Goal: Check status: Check status

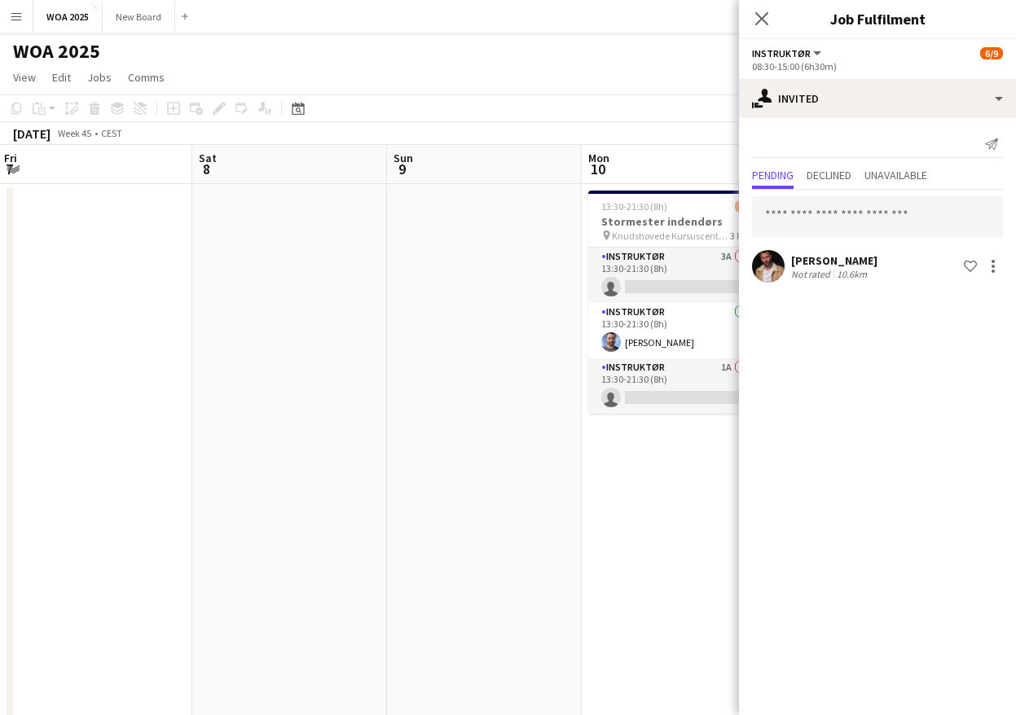
click at [815, 282] on body "Menu Boards Boards Boards All jobs Status Workforce Workforce My Workforce Recr…" at bounding box center [508, 587] width 1016 height 1174
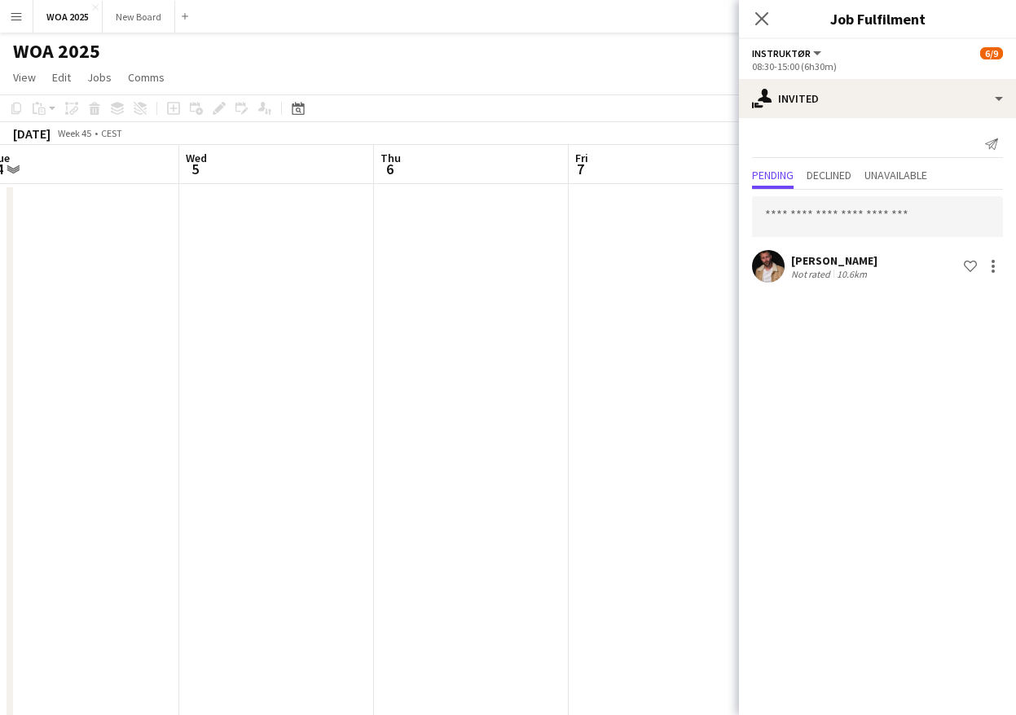
drag, startPoint x: 275, startPoint y: 354, endPoint x: 873, endPoint y: 334, distance: 597.6
click at [873, 334] on body "Menu Boards Boards Boards All jobs Status Workforce Workforce My Workforce Recr…" at bounding box center [508, 587] width 1016 height 1174
drag, startPoint x: 259, startPoint y: 340, endPoint x: 73, endPoint y: 347, distance: 186.7
click at [555, 325] on app-calendar-viewport "Fri 31 Sat 1 2/3 1 Job Sun 2 Mon 3 Tue 4 Wed 5 Thu 6 Fri 7 Sat 8 Sun 9 Mon 10 1…" at bounding box center [508, 659] width 1016 height 1029
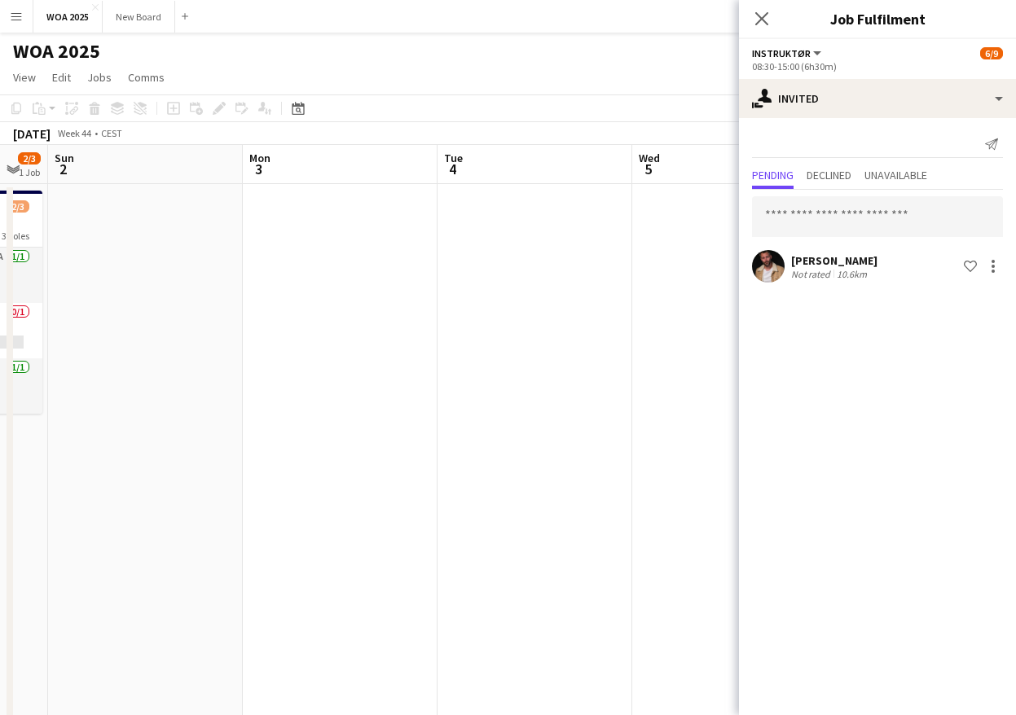
drag, startPoint x: 326, startPoint y: 340, endPoint x: 603, endPoint y: 322, distance: 277.6
click at [603, 322] on app-calendar-viewport "Fri 31 Sat 1 2/3 1 Job Sun 2 Mon 3 Tue 4 Wed 5 Thu 6 Fri 7 Sat 8 Sun 9 Mon 10 1…" at bounding box center [508, 659] width 1016 height 1029
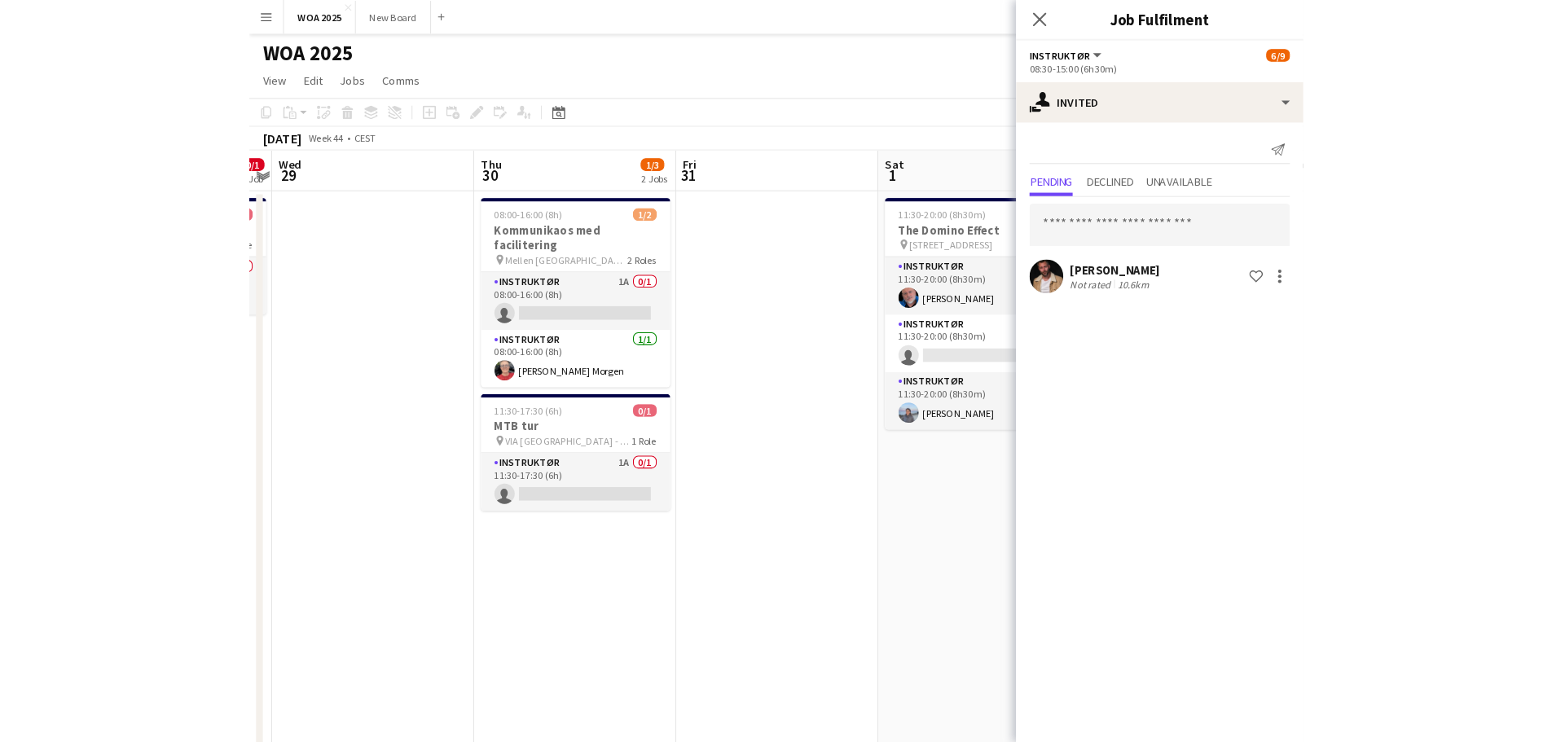
scroll to position [0, 358]
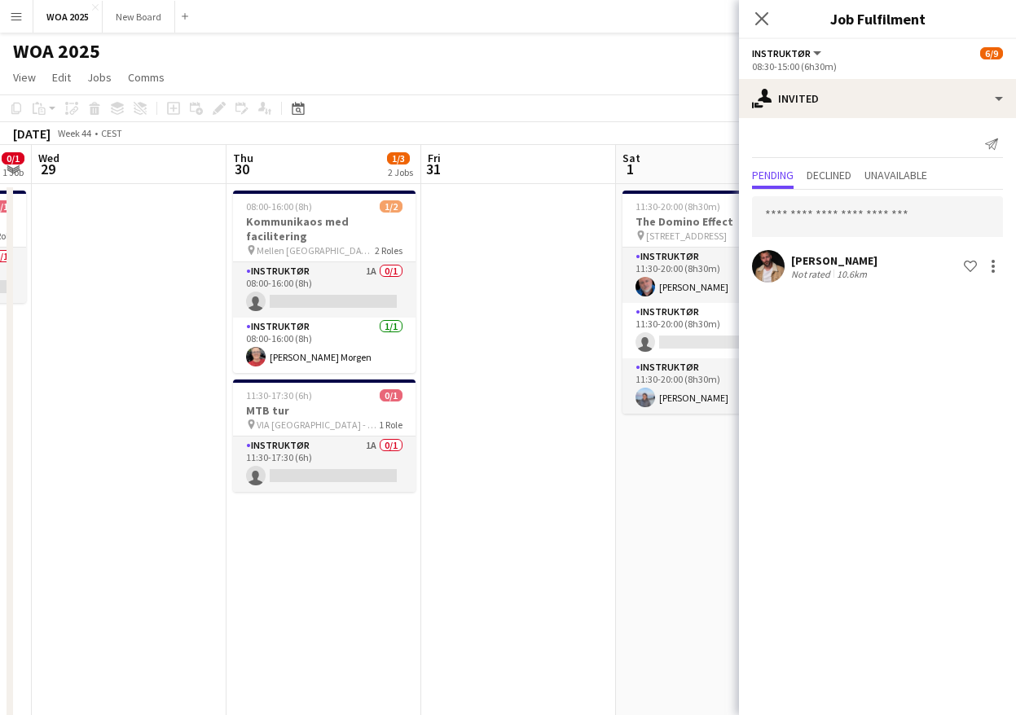
drag, startPoint x: 136, startPoint y: 363, endPoint x: 444, endPoint y: 328, distance: 309.9
click at [444, 328] on app-calendar-viewport "Mon 27 Tue 28 0/1 1 Job Wed 29 Thu 30 1/3 2 Jobs Fri 31 Sat 1 2/3 1 Job Sun 2 M…" at bounding box center [508, 659] width 1016 height 1029
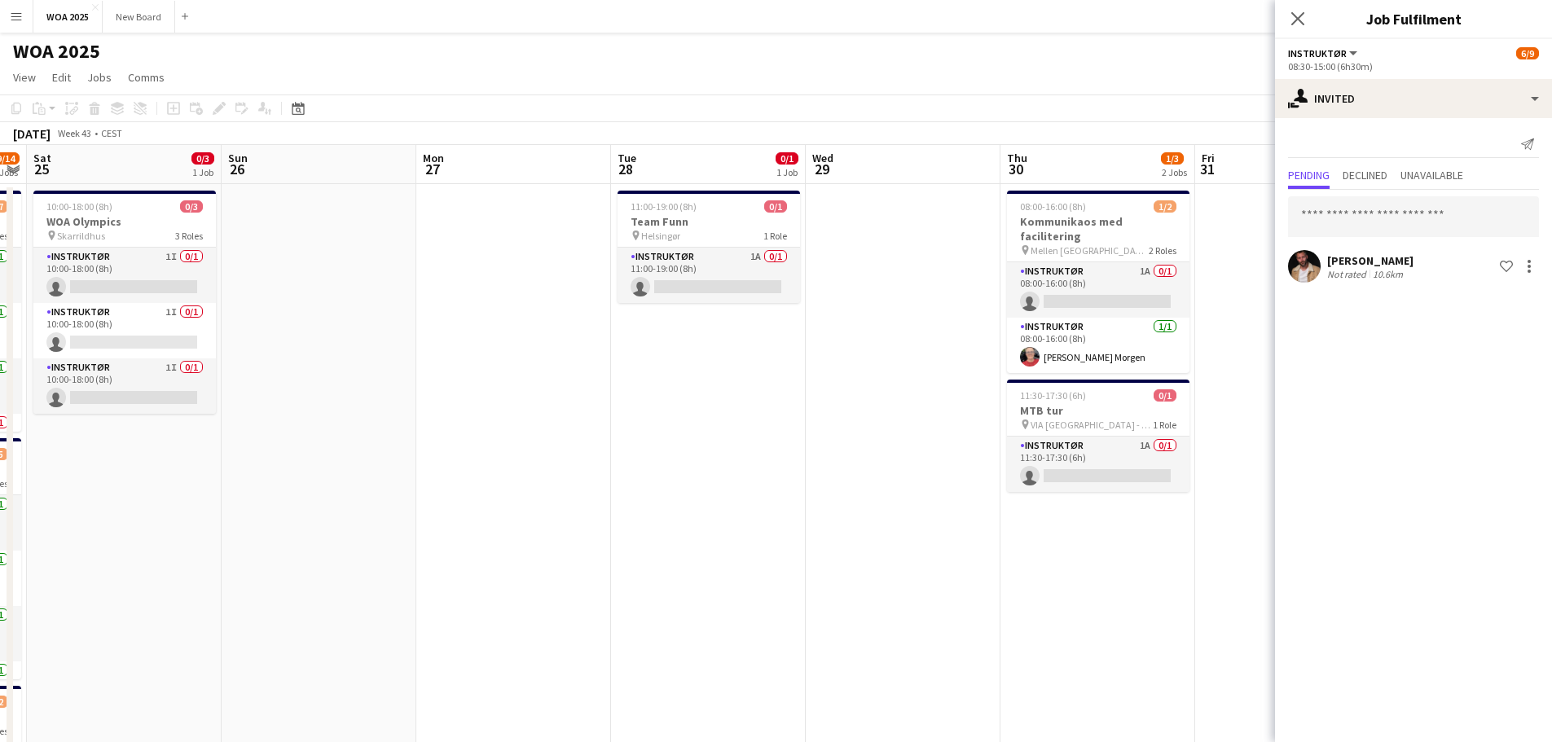
drag, startPoint x: 658, startPoint y: 450, endPoint x: 1345, endPoint y: 426, distance: 686.5
click at [1015, 429] on body "Menu Boards Boards Boards All jobs Status Workforce Workforce My Workforce Recr…" at bounding box center [776, 587] width 1552 height 1174
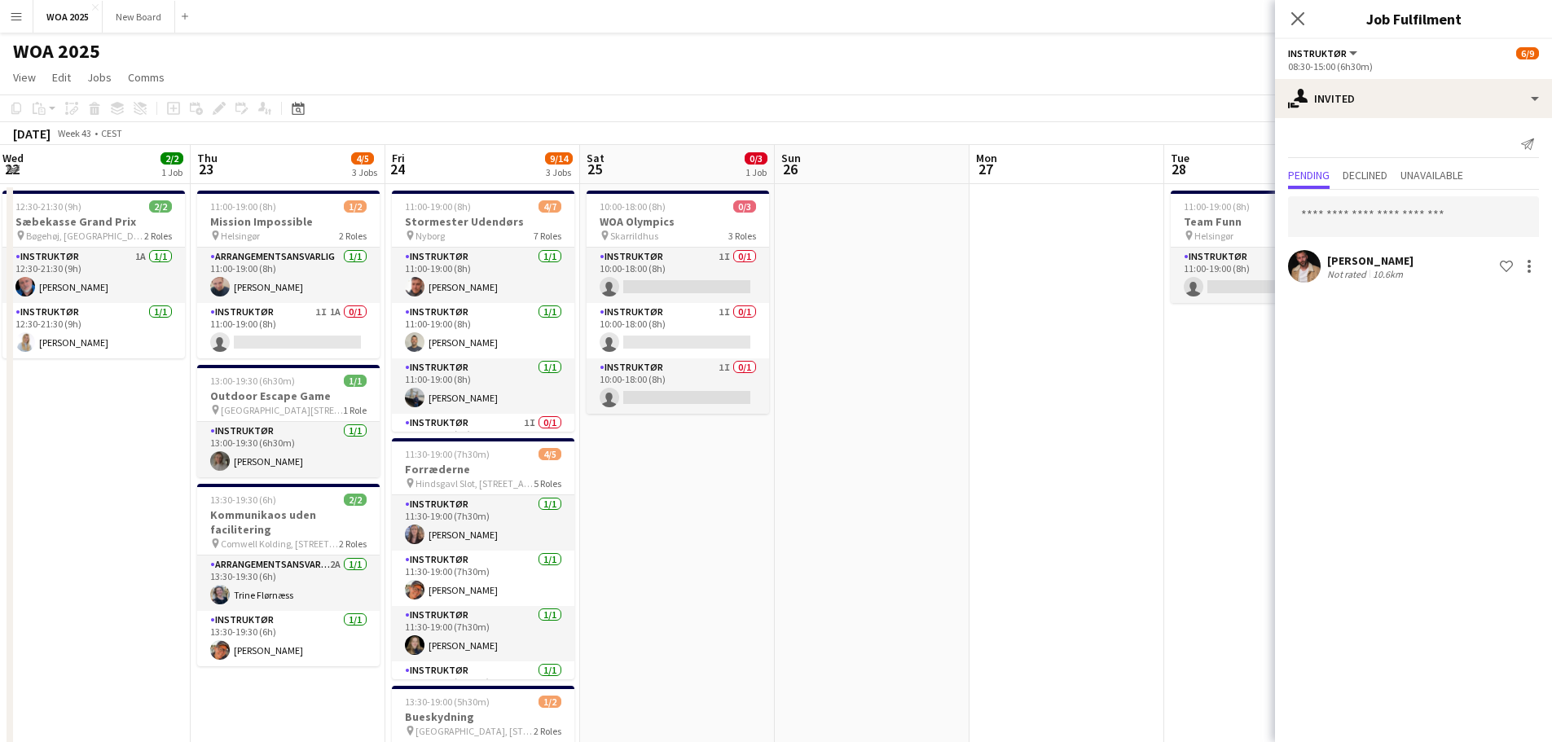
drag, startPoint x: 508, startPoint y: 478, endPoint x: 1062, endPoint y: 410, distance: 557.5
click at [1015, 410] on app-calendar-viewport "Mon 20 Tue 21 1/1 1 Job Wed 22 2/2 1 Job Thu 23 4/5 3 Jobs Fri 24 9/14 3 Jobs S…" at bounding box center [776, 659] width 1552 height 1029
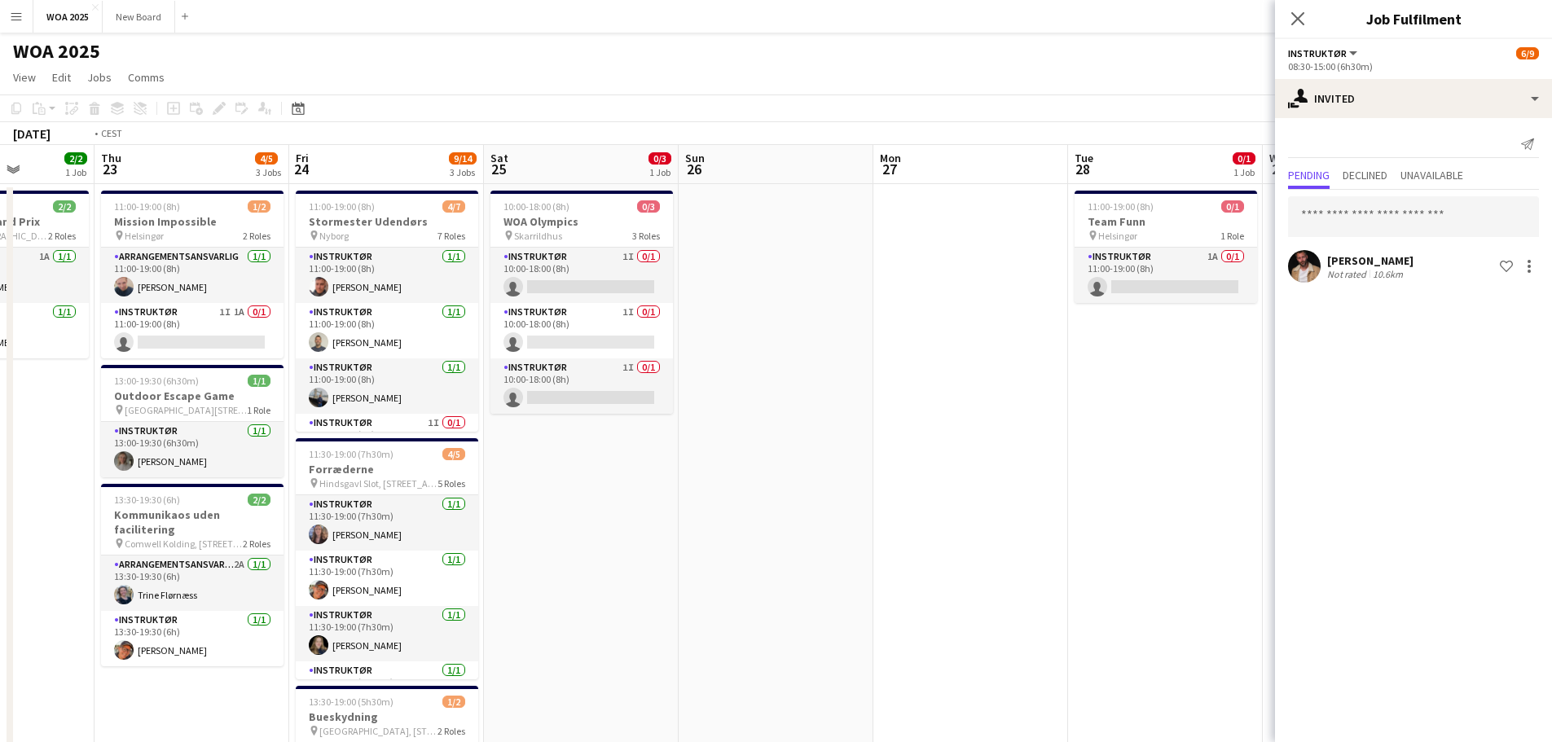
drag, startPoint x: 750, startPoint y: 457, endPoint x: 1273, endPoint y: 456, distance: 523.1
click at [1015, 456] on app-calendar-viewport "Mon 20 Tue 21 1/1 1 Job Wed 22 2/2 1 Job Thu 23 4/5 3 Jobs Fri 24 9/14 3 Jobs S…" at bounding box center [776, 659] width 1552 height 1029
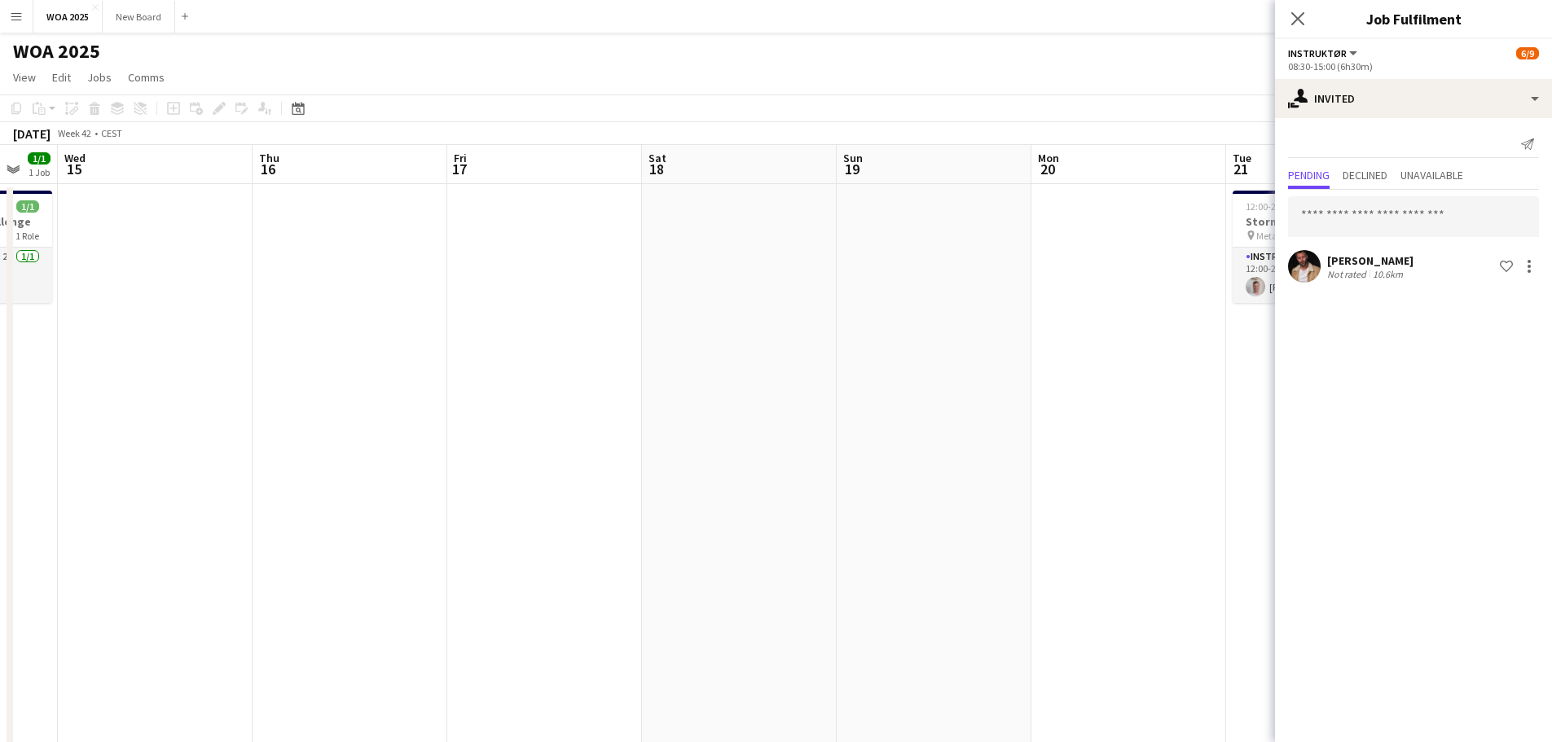
drag, startPoint x: 633, startPoint y: 513, endPoint x: 1289, endPoint y: 465, distance: 657.7
click at [1015, 461] on body "Menu Boards Boards Boards All jobs Status Workforce Workforce My Workforce Recr…" at bounding box center [776, 587] width 1552 height 1174
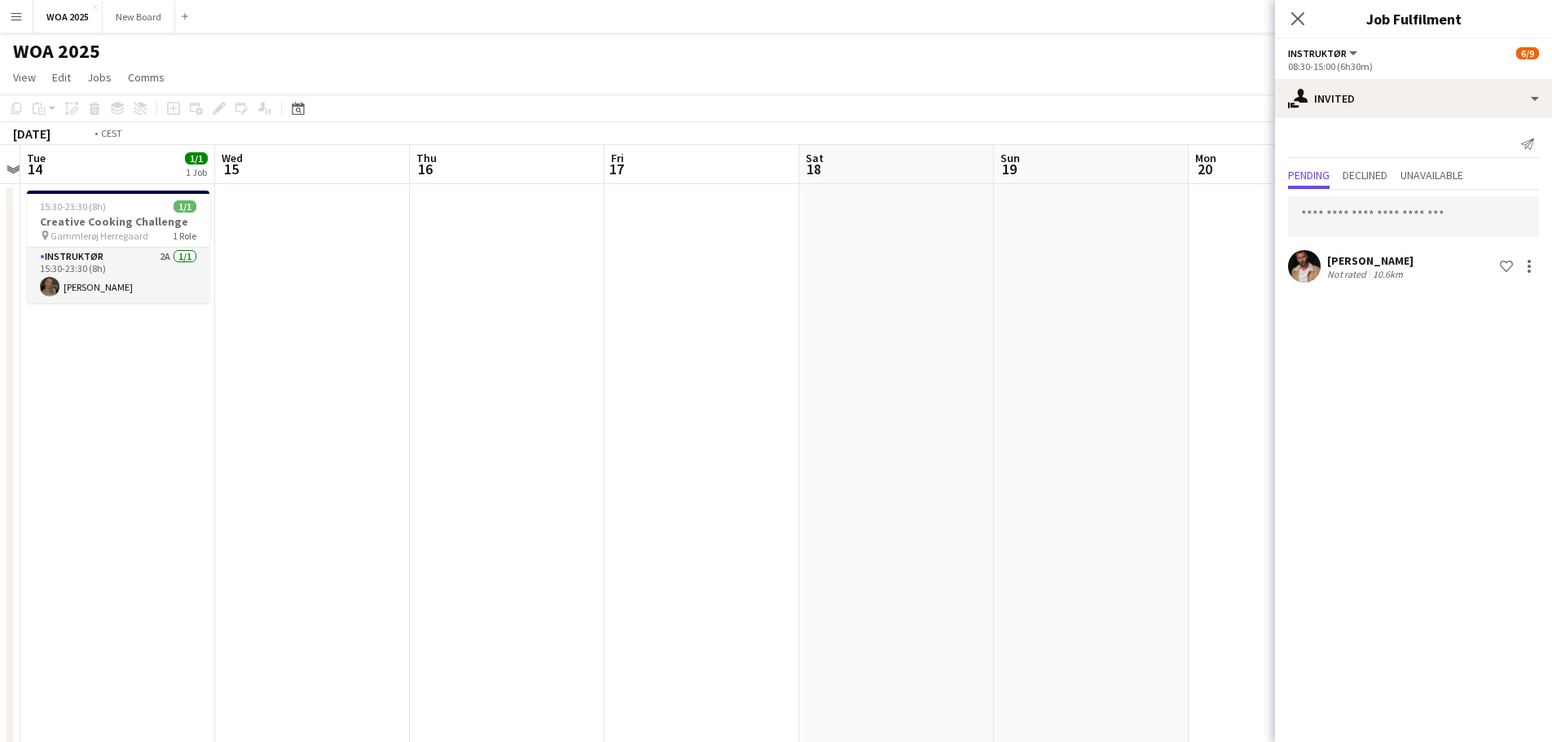
drag, startPoint x: 609, startPoint y: 421, endPoint x: 1155, endPoint y: 395, distance: 546.6
click at [1015, 395] on app-calendar-viewport "Sun 12 Mon 13 Tue 14 1/1 1 Job Wed 15 Thu 16 Fri 17 Sat 18 Sun 19 Mon 20 Tue 21…" at bounding box center [776, 659] width 1552 height 1029
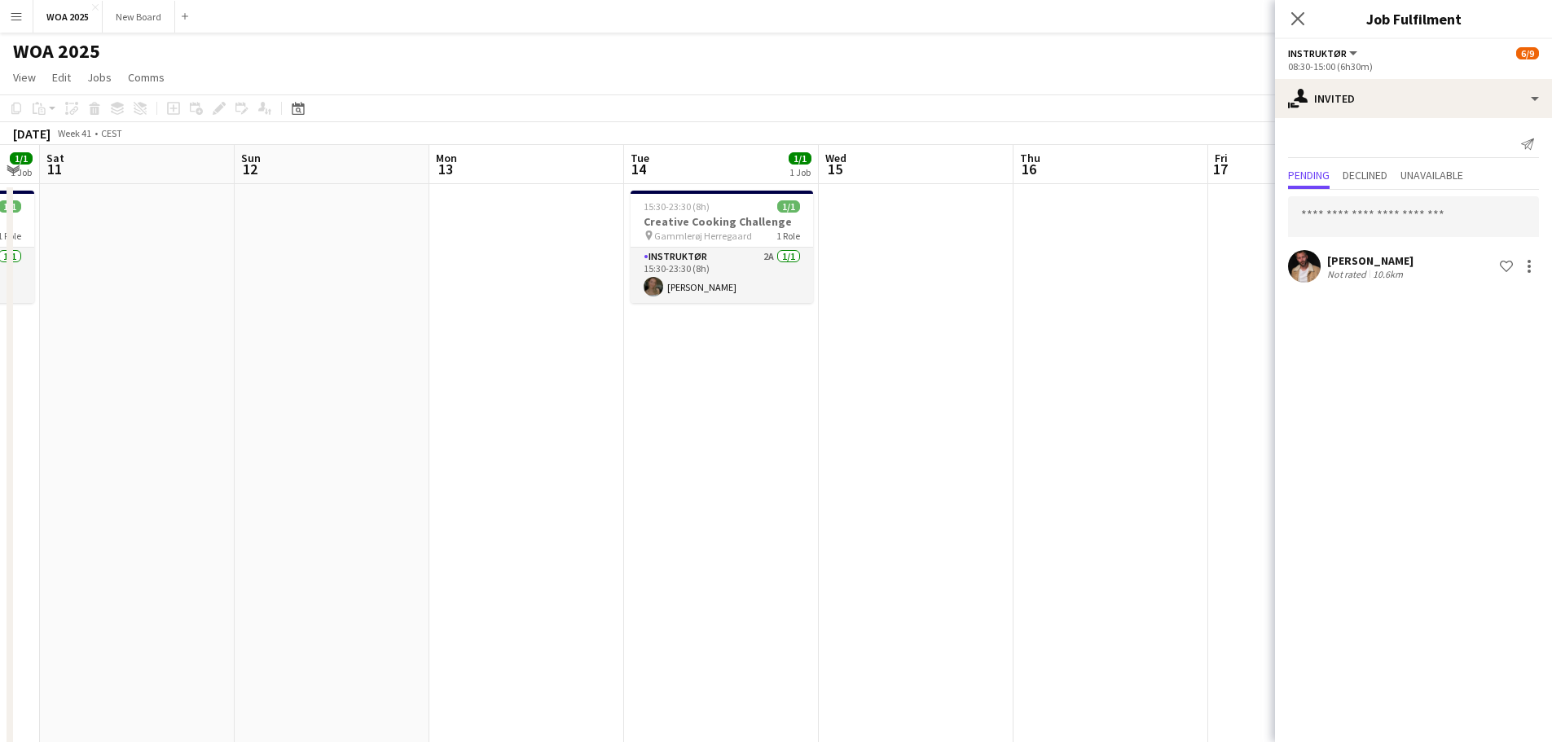
drag, startPoint x: 366, startPoint y: 409, endPoint x: 1071, endPoint y: 420, distance: 704.9
click at [1015, 414] on app-calendar-viewport "Thu 9 1/1 1 Job Fri 10 1/1 1 Job Sat 11 Sun 12 Mon 13 Tue 14 1/1 1 Job Wed 15 T…" at bounding box center [776, 659] width 1552 height 1029
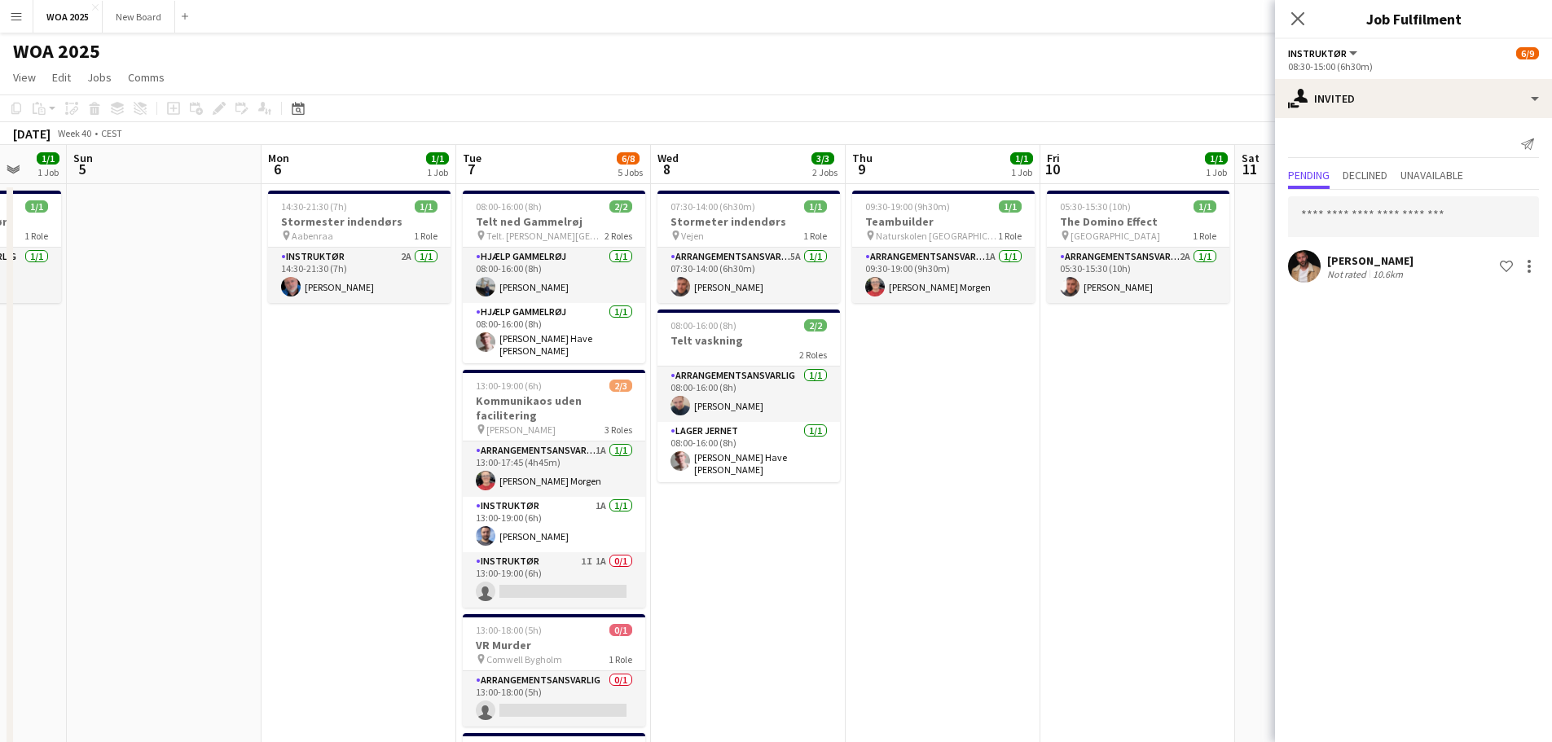
scroll to position [0, 443]
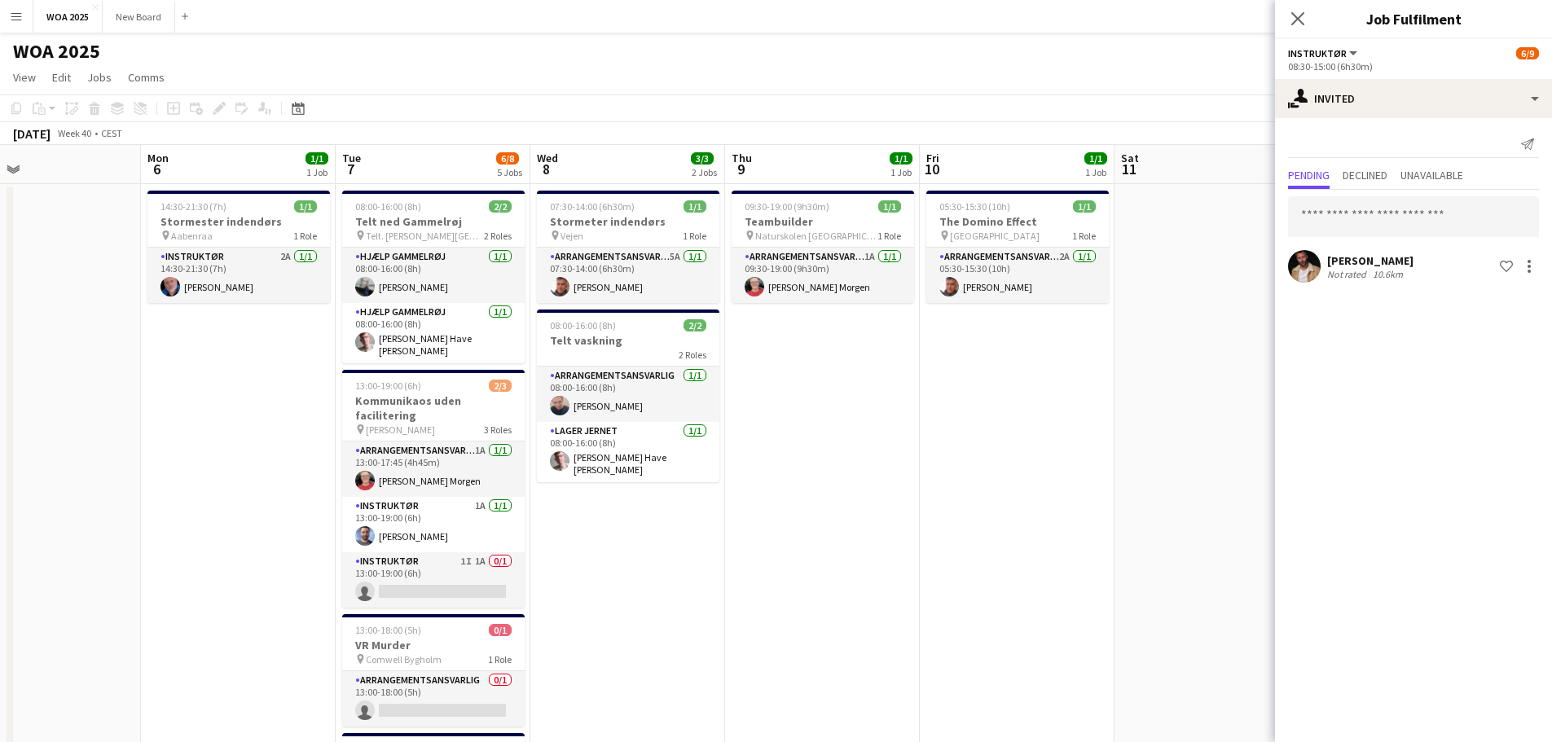
drag, startPoint x: 548, startPoint y: 412, endPoint x: 1085, endPoint y: 433, distance: 537.4
click at [1015, 433] on app-calendar-viewport "Fri 3 6/6 3 Jobs Sat 4 1/1 1 Job Sun 5 Mon 6 1/1 1 Job Tue 7 6/8 5 Jobs Wed 8 3…" at bounding box center [776, 659] width 1552 height 1029
drag, startPoint x: 820, startPoint y: 639, endPoint x: 765, endPoint y: 566, distance: 91.4
click at [815, 628] on app-calendar-viewport "Fri 3 6/6 3 Jobs Sat 4 1/1 1 Job Sun 5 Mon 6 1/1 1 Job Tue 7 6/8 5 Jobs Wed 8 3…" at bounding box center [776, 659] width 1552 height 1029
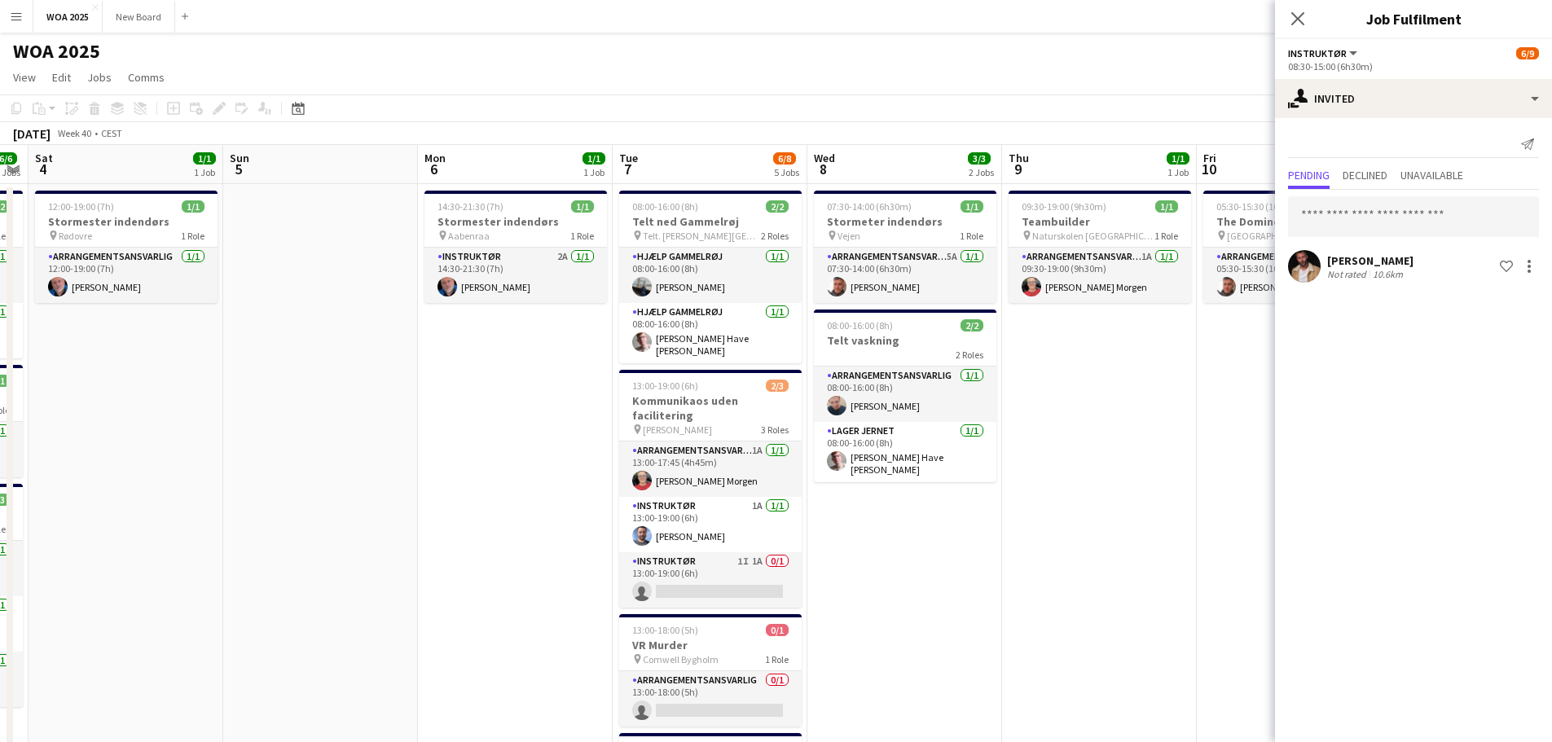
drag, startPoint x: 824, startPoint y: 563, endPoint x: 1041, endPoint y: 563, distance: 216.8
click at [1015, 563] on app-calendar-viewport "Thu 2 3/3 2 Jobs Fri 3 6/6 3 Jobs Sat 4 1/1 1 Job Sun 5 Mon 6 1/1 1 Job Tue 7 6…" at bounding box center [776, 659] width 1552 height 1029
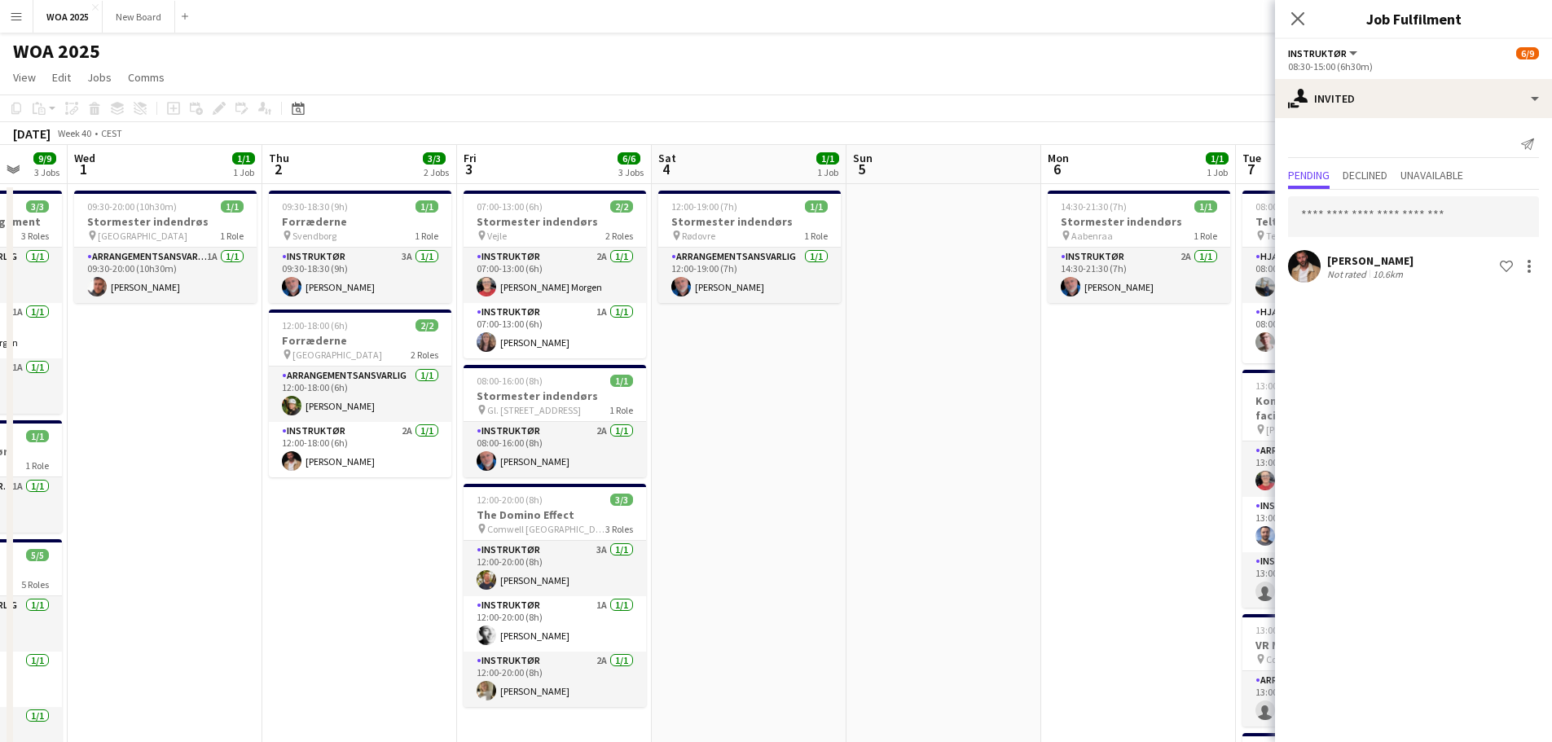
drag, startPoint x: 350, startPoint y: 557, endPoint x: 755, endPoint y: 508, distance: 407.9
click at [872, 490] on app-calendar-viewport "Mon 29 6/7 4 Jobs Tue 30 9/9 3 Jobs Wed 1 1/1 1 Job Thu 2 3/3 2 Jobs Fri 3 6/6 …" at bounding box center [776, 659] width 1552 height 1029
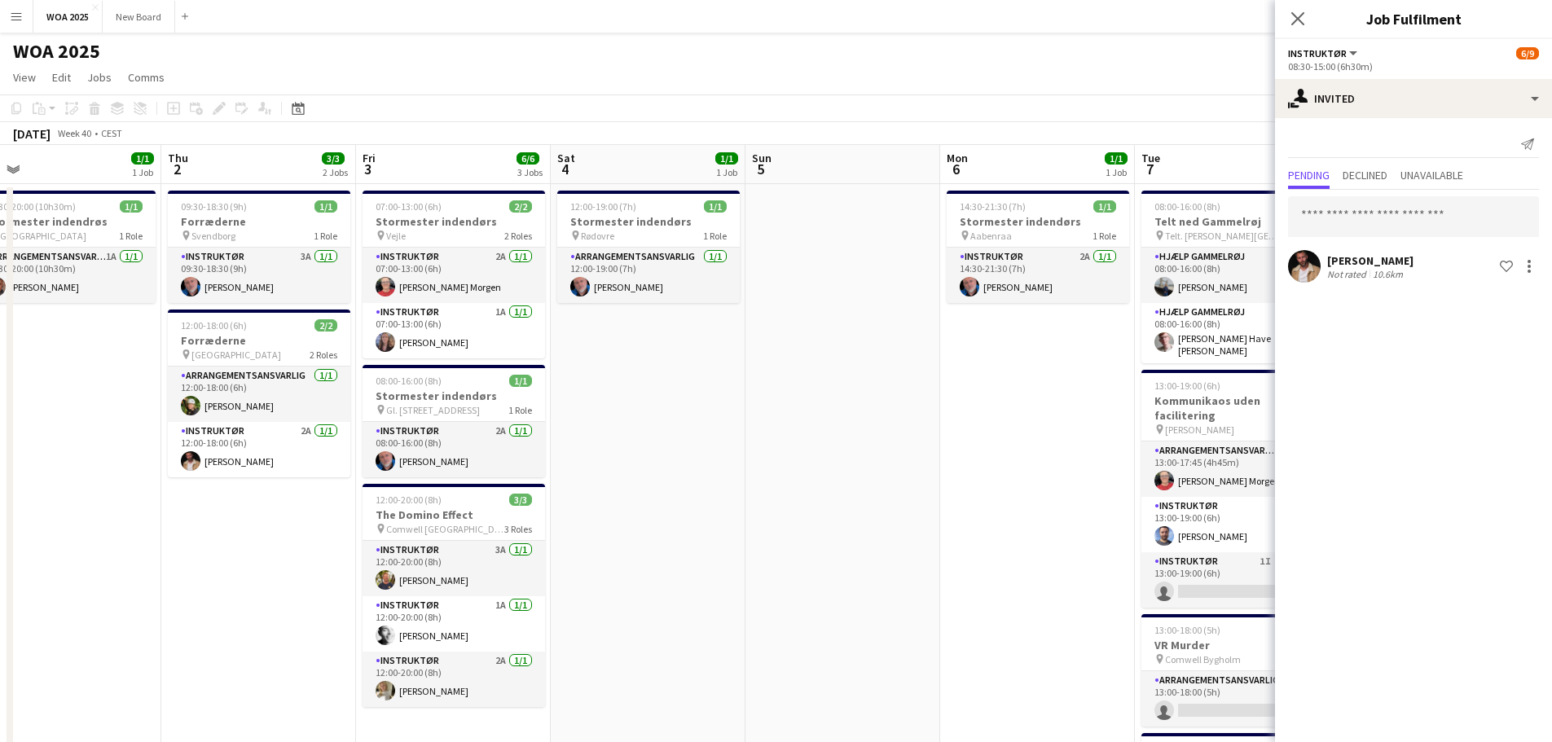
drag, startPoint x: 632, startPoint y: 507, endPoint x: 873, endPoint y: 478, distance: 242.2
click at [874, 478] on app-calendar-viewport "Mon 29 6/7 4 Jobs Tue 30 9/9 3 Jobs Wed 1 1/1 1 Job Thu 2 3/3 2 Jobs Fri 3 6/6 …" at bounding box center [776, 659] width 1552 height 1029
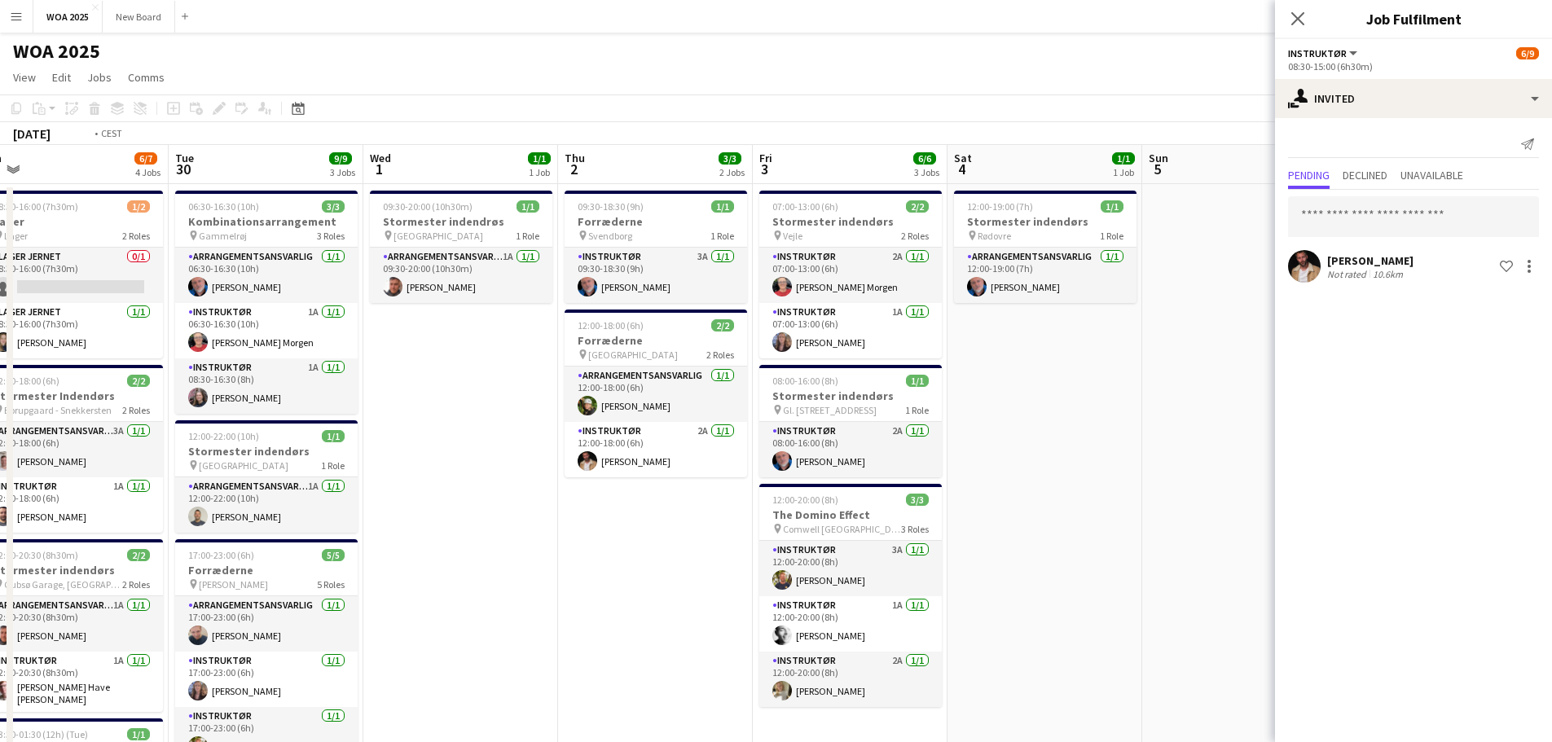
scroll to position [0, 513]
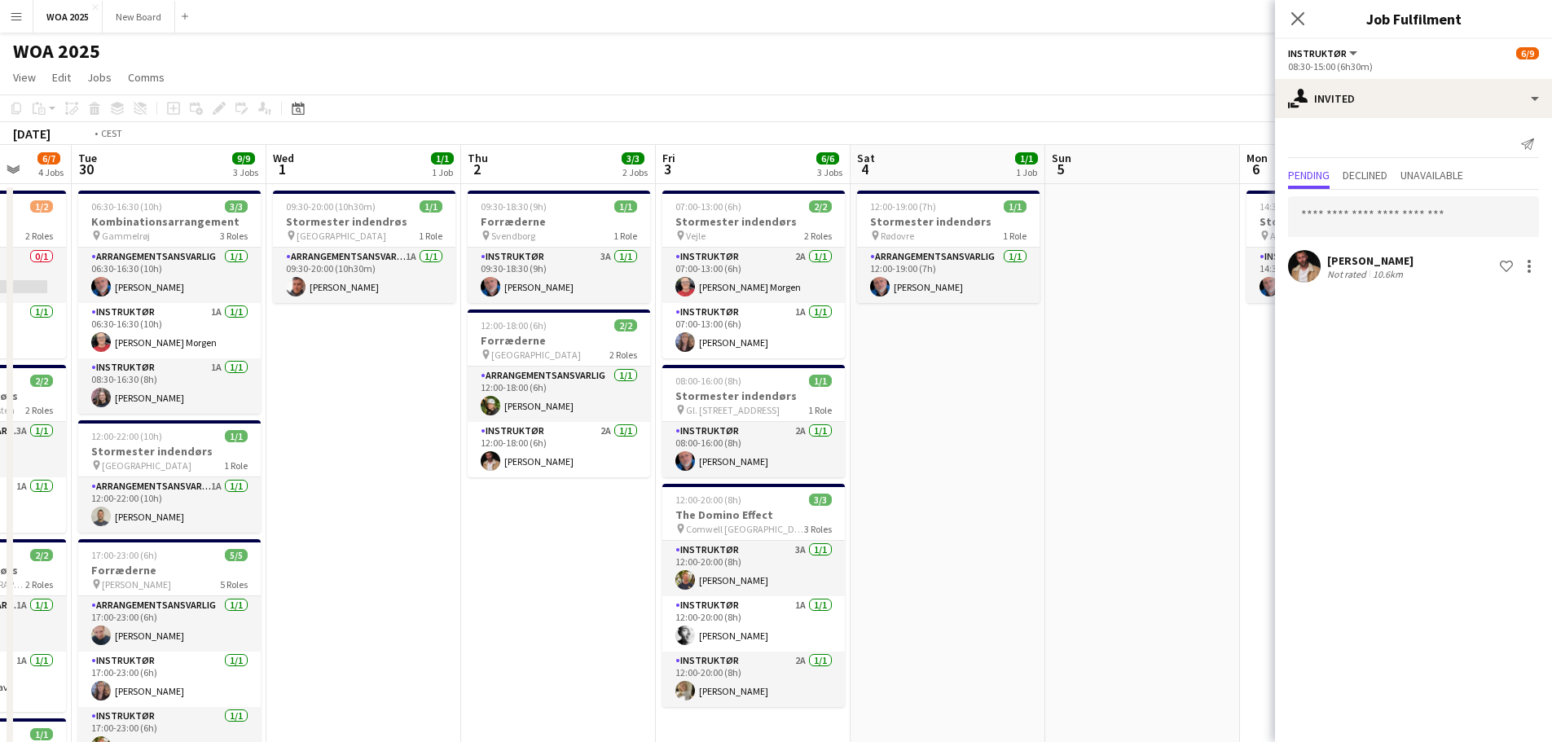
drag, startPoint x: 380, startPoint y: 507, endPoint x: 671, endPoint y: 498, distance: 291.9
click at [671, 498] on app-calendar-viewport "Sat 27 2/2 2 Jobs Sun 28 Mon 29 6/7 4 Jobs Tue 30 9/9 3 Jobs Wed 1 1/1 1 Job Th…" at bounding box center [776, 659] width 1552 height 1029
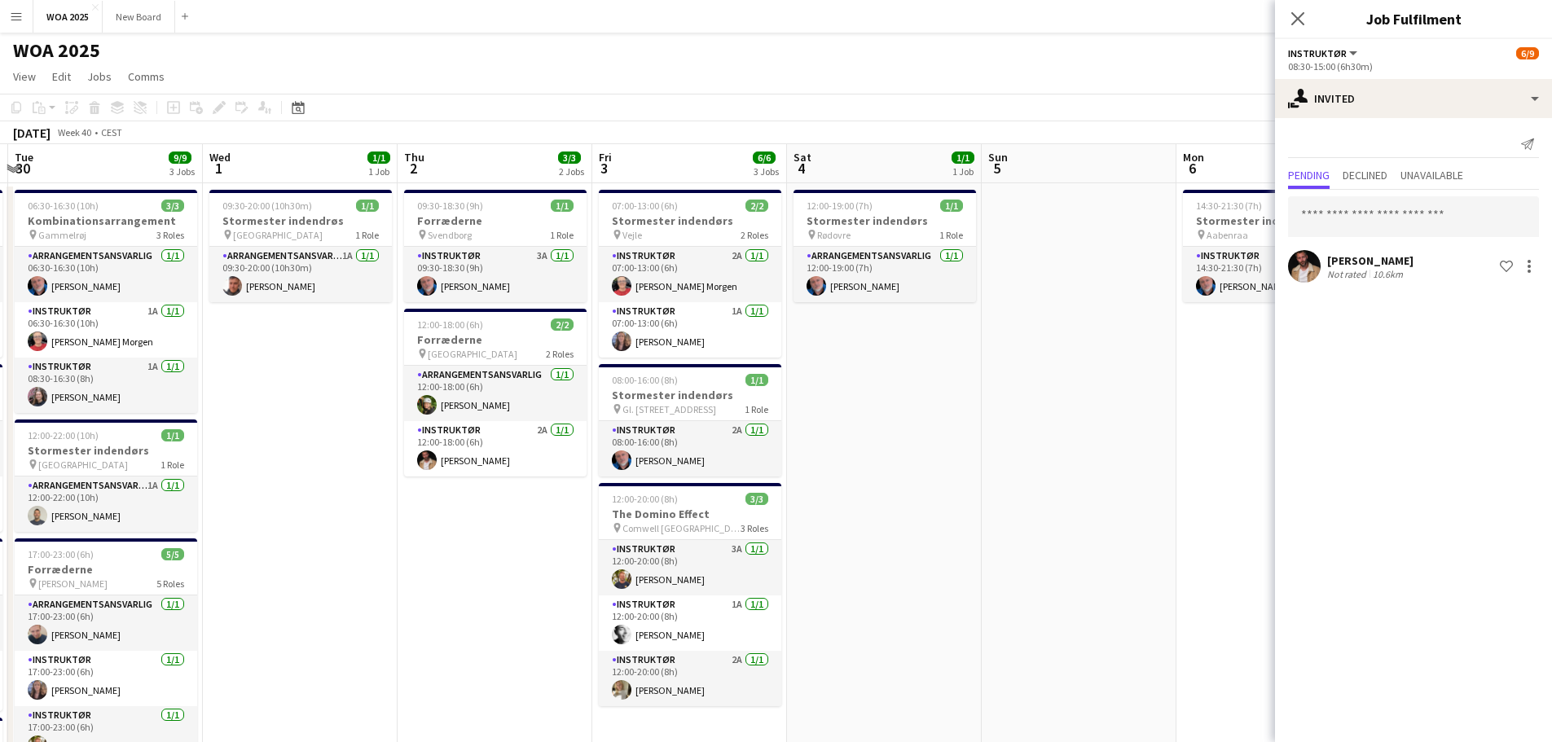
scroll to position [0, 616]
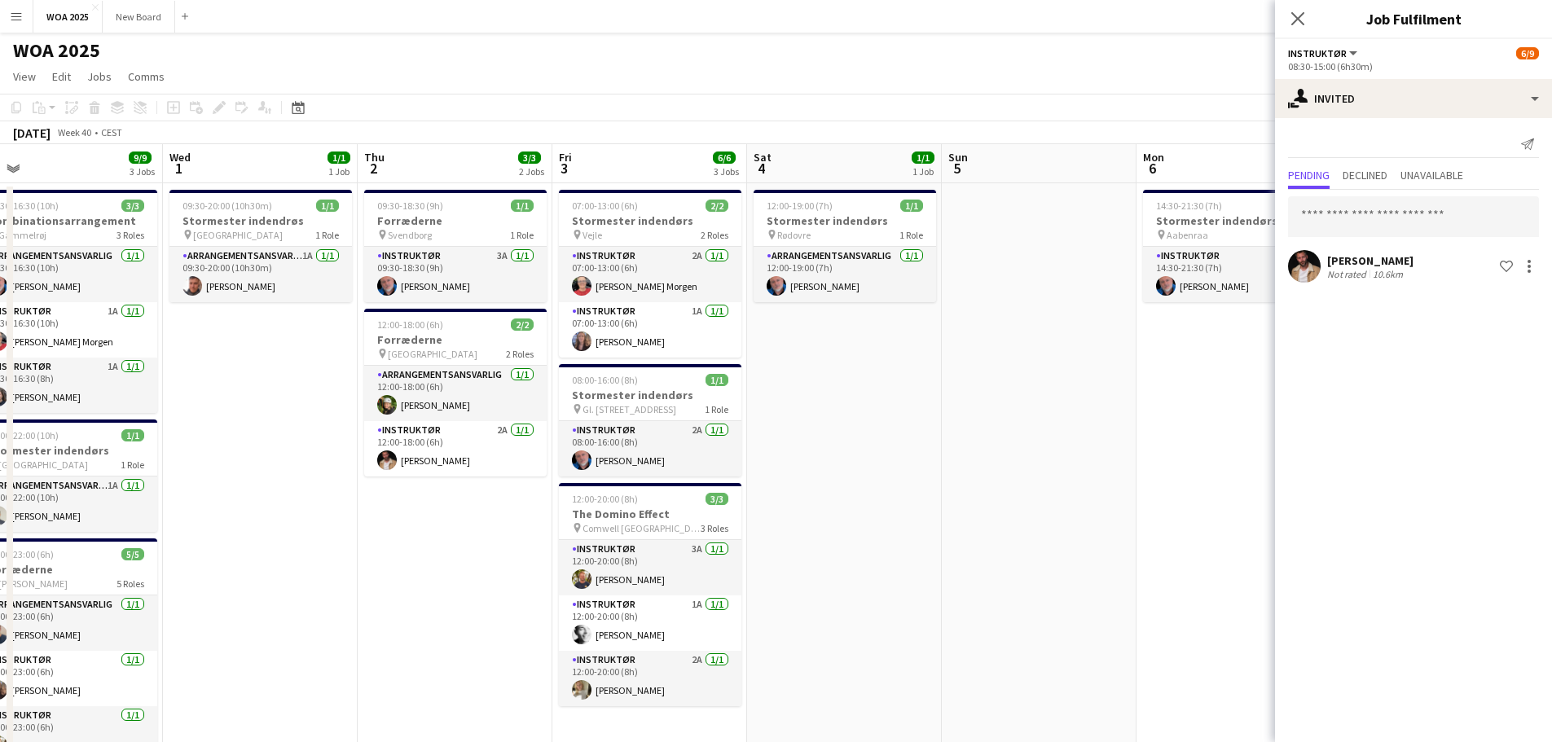
drag, startPoint x: 939, startPoint y: 559, endPoint x: 446, endPoint y: 518, distance: 494.7
click at [446, 518] on app-calendar-viewport "Sat 27 2/2 2 Jobs Sun 28 Mon 29 6/7 4 Jobs Tue 30 9/9 3 Jobs Wed 1 1/1 1 Job Th…" at bounding box center [776, 658] width 1552 height 1029
